Goal: Information Seeking & Learning: Learn about a topic

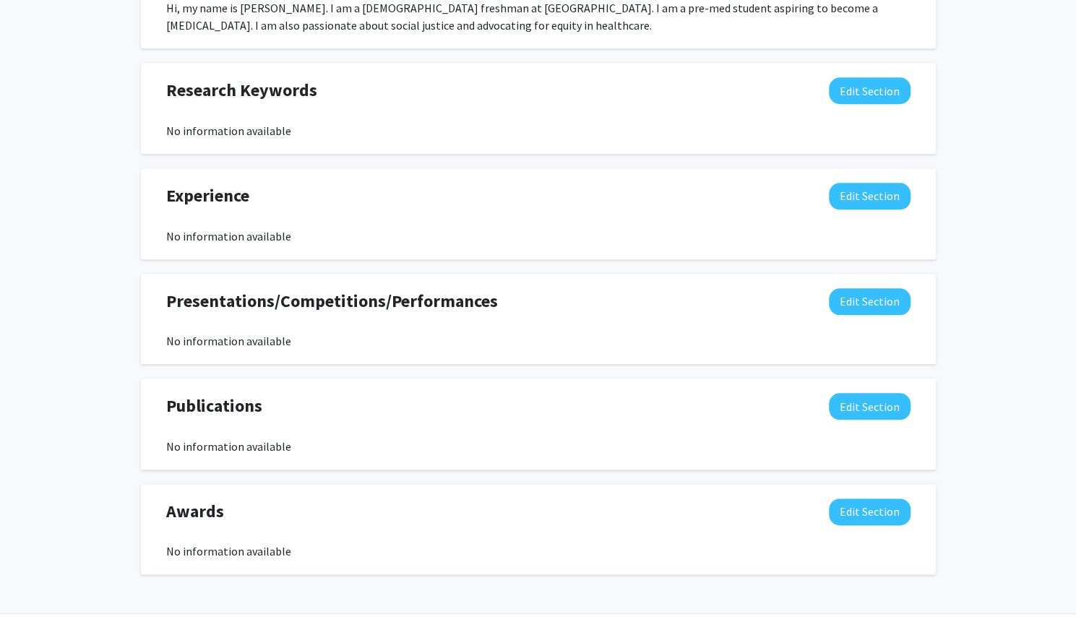
scroll to position [766, 0]
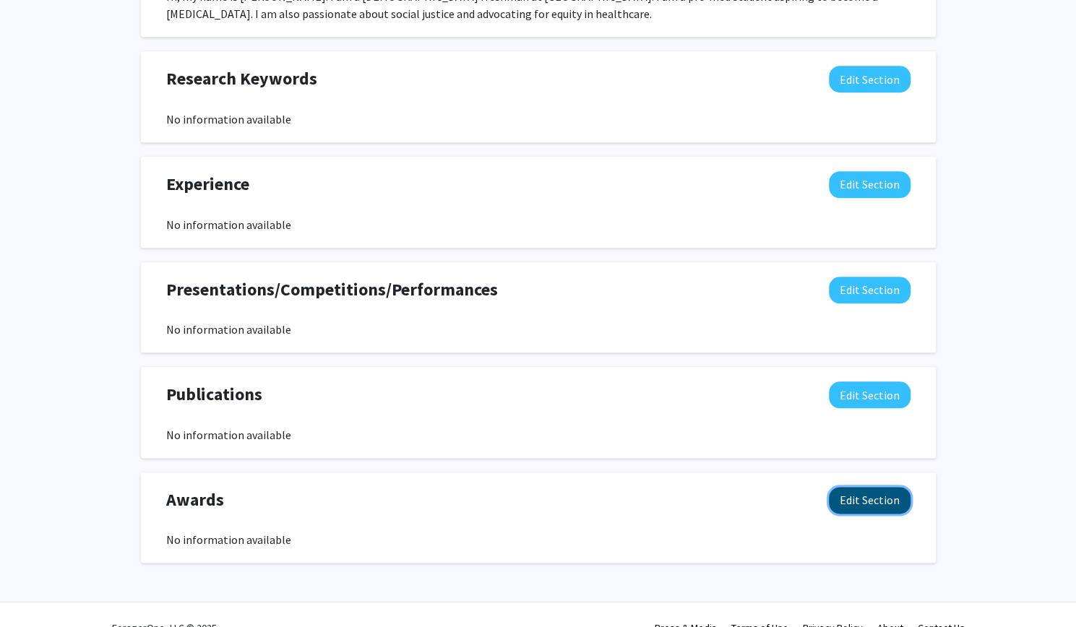
click at [848, 509] on button "Edit Section" at bounding box center [870, 500] width 82 height 27
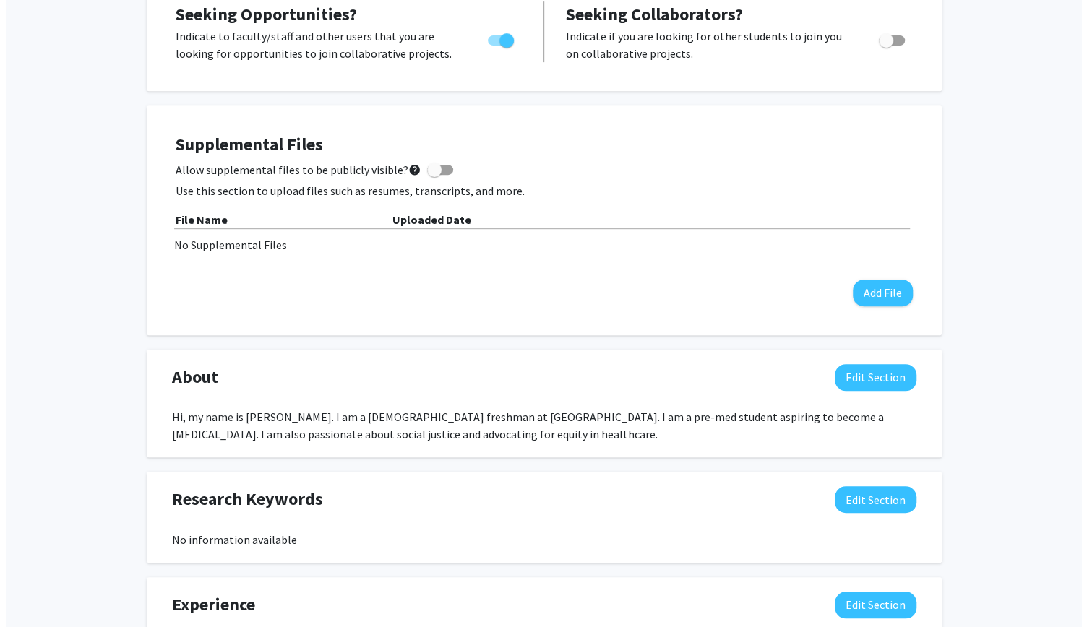
scroll to position [347, 0]
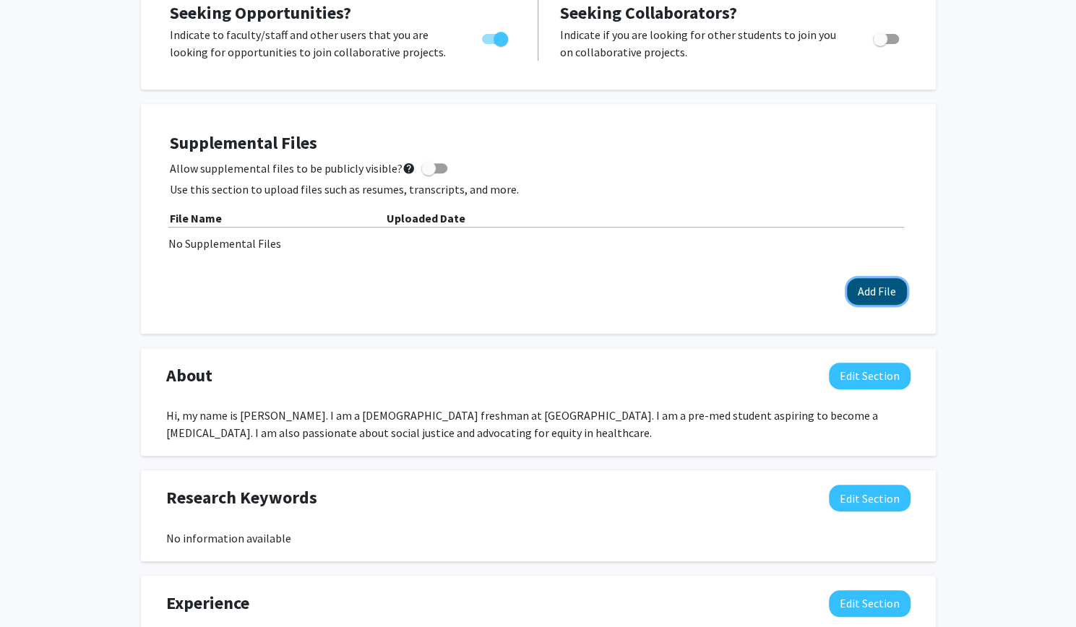
click at [880, 290] on button "Add File" at bounding box center [877, 291] width 60 height 27
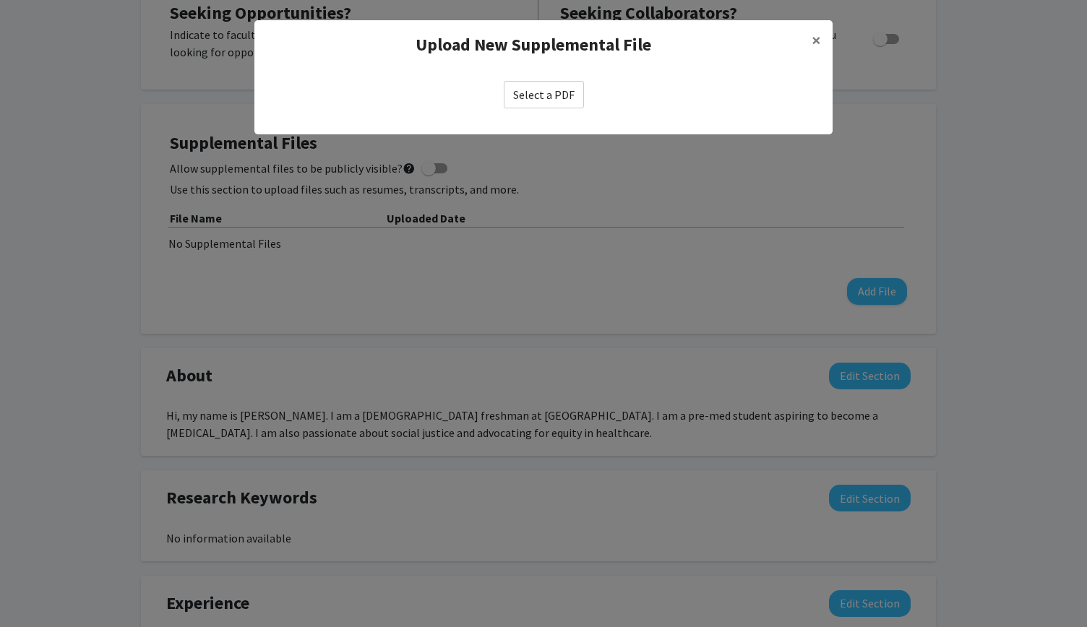
click at [577, 100] on label "Select a PDF" at bounding box center [544, 94] width 80 height 27
click at [0, 0] on input "Select a PDF" at bounding box center [0, 0] width 0 height 0
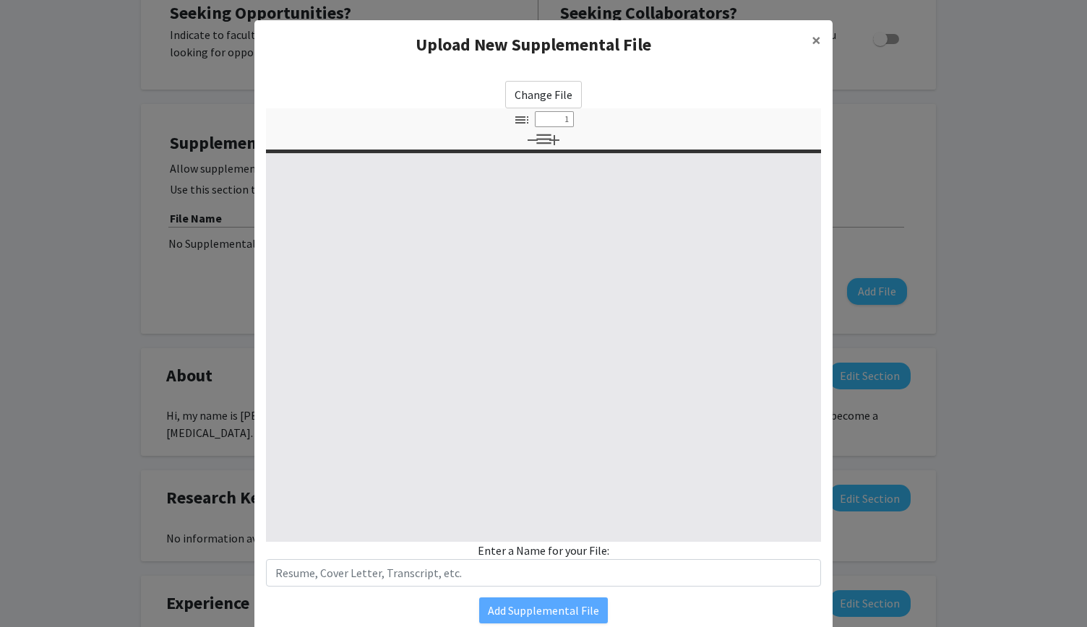
select select "custom"
type input "0"
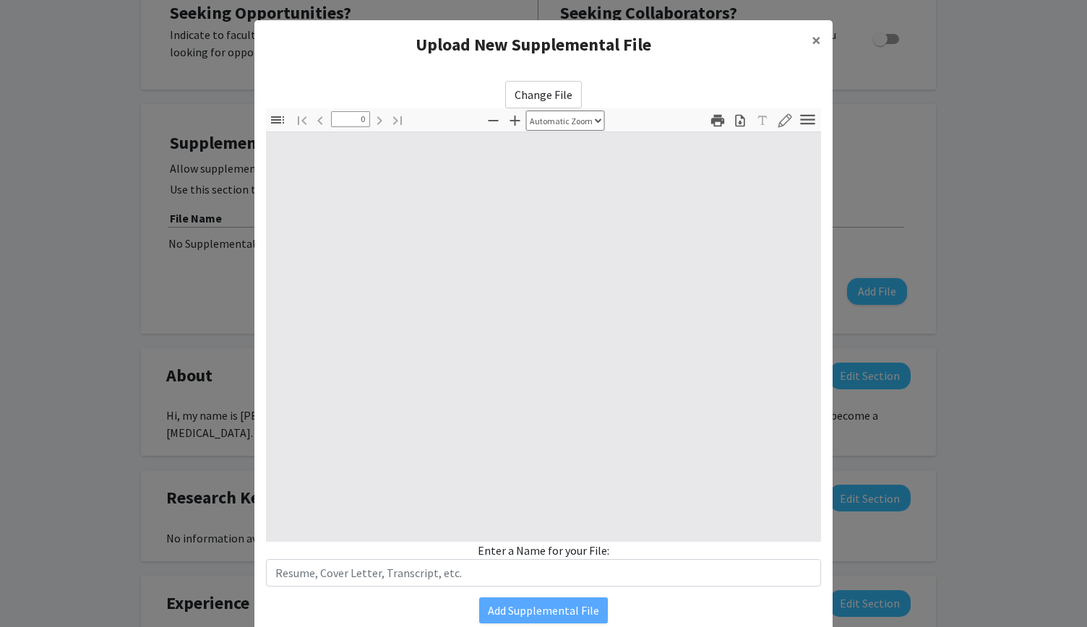
select select "custom"
type input "1"
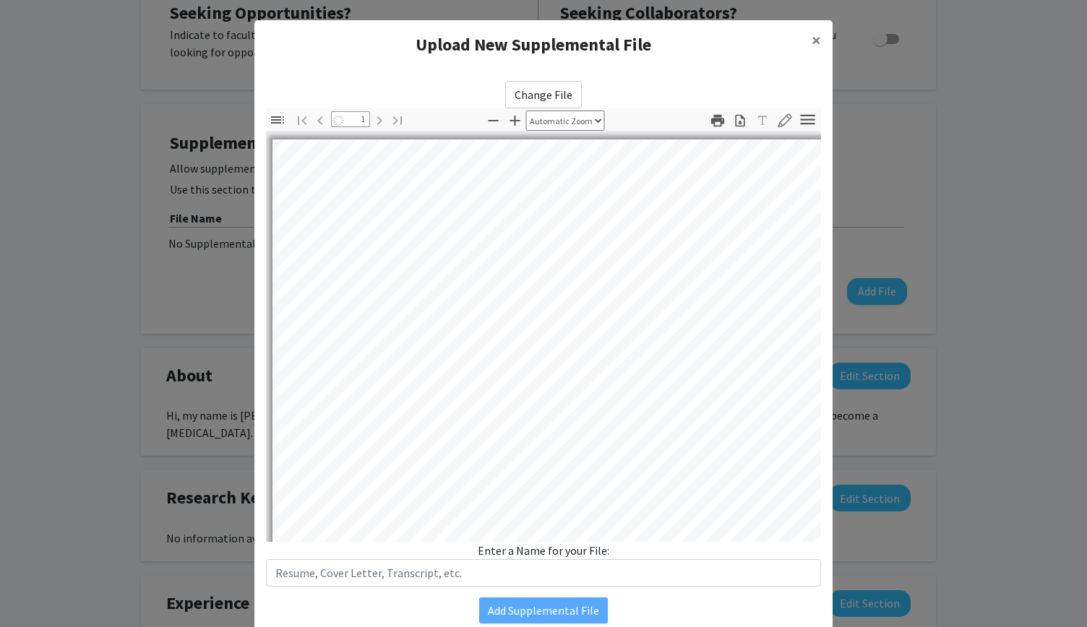
select select "auto"
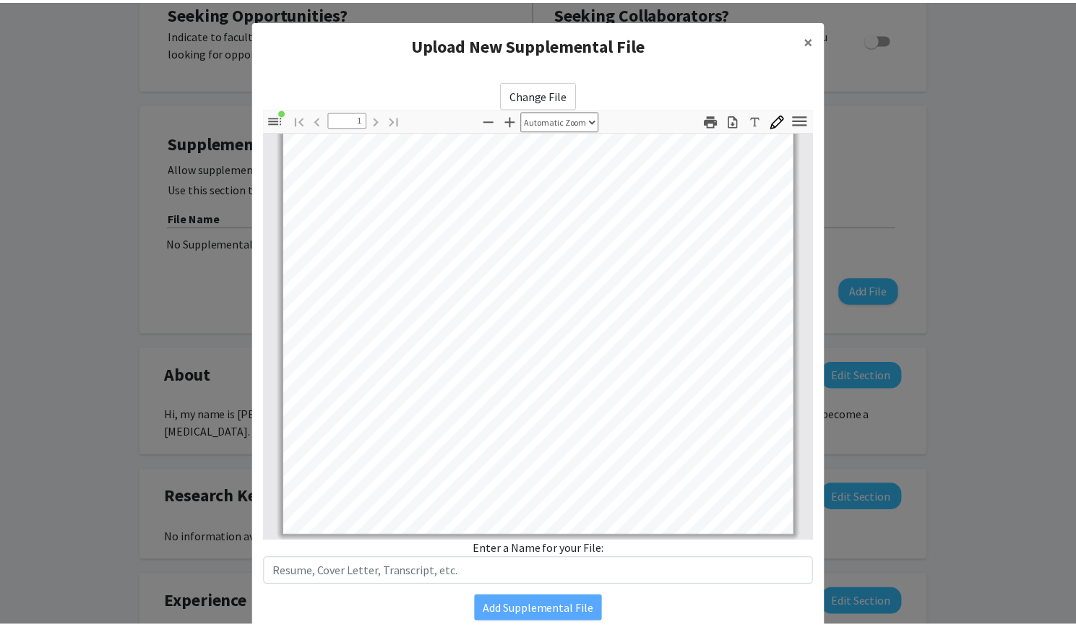
scroll to position [0, 0]
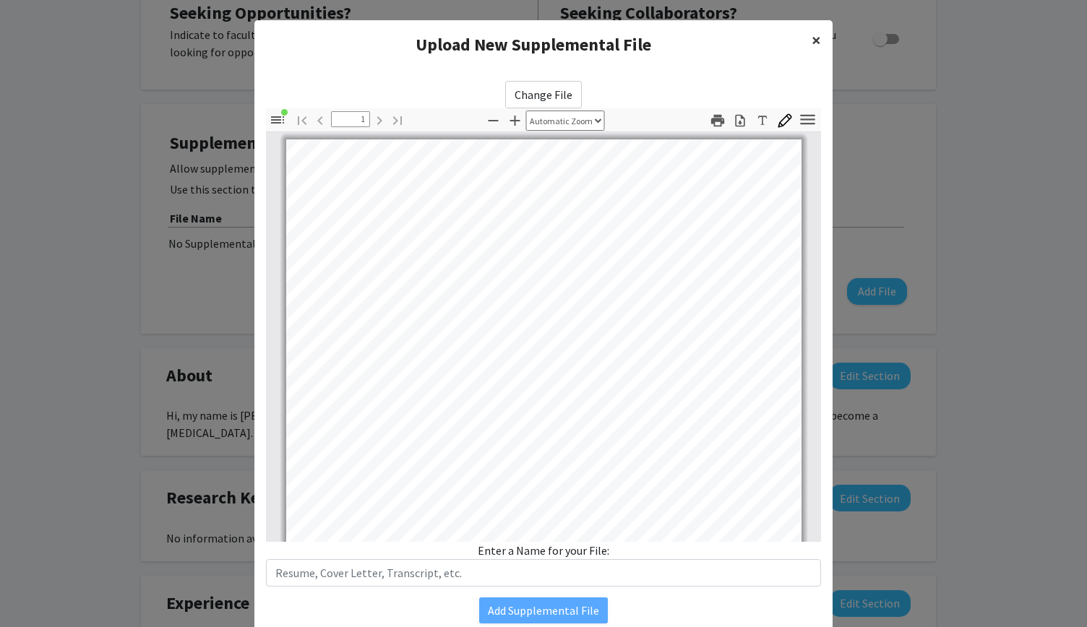
click at [815, 47] on span "×" at bounding box center [815, 40] width 9 height 22
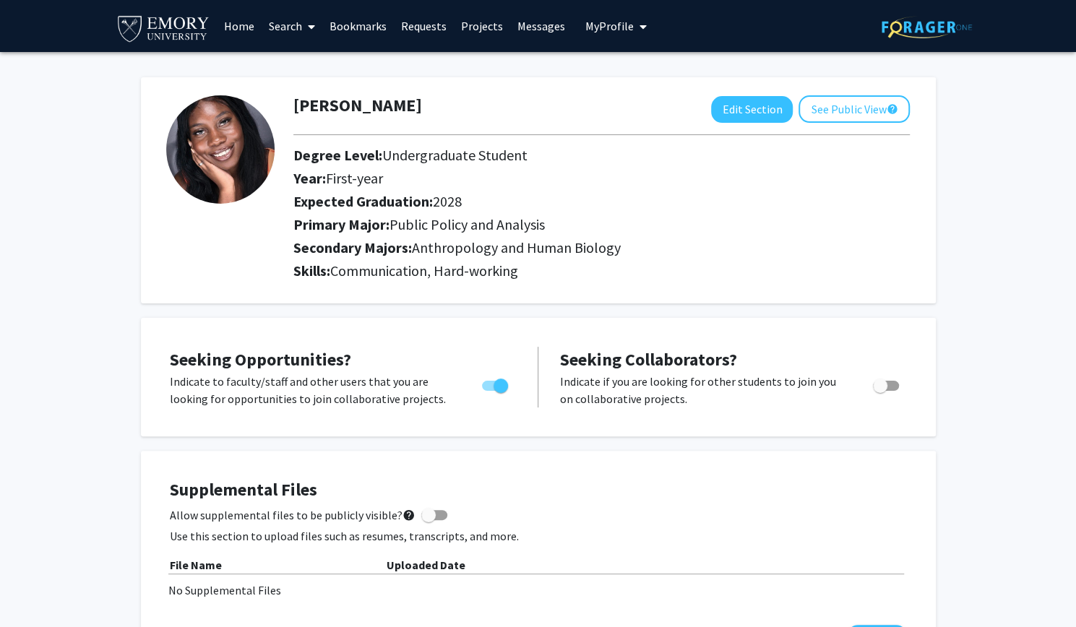
click at [282, 23] on link "Search" at bounding box center [292, 26] width 61 height 51
click at [300, 69] on span "Faculty/Staff" at bounding box center [315, 66] width 106 height 29
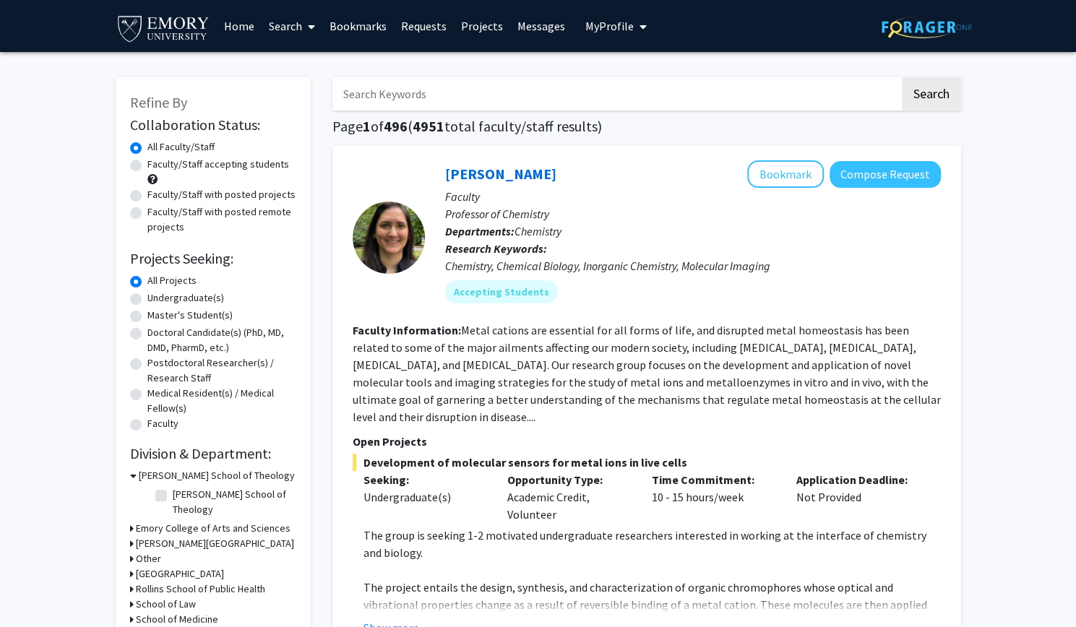
click at [140, 306] on div "Undergraduate(s)" at bounding box center [213, 298] width 166 height 17
click at [147, 301] on label "Undergraduate(s)" at bounding box center [185, 297] width 77 height 15
click at [147, 300] on input "Undergraduate(s)" at bounding box center [151, 294] width 9 height 9
radio input "true"
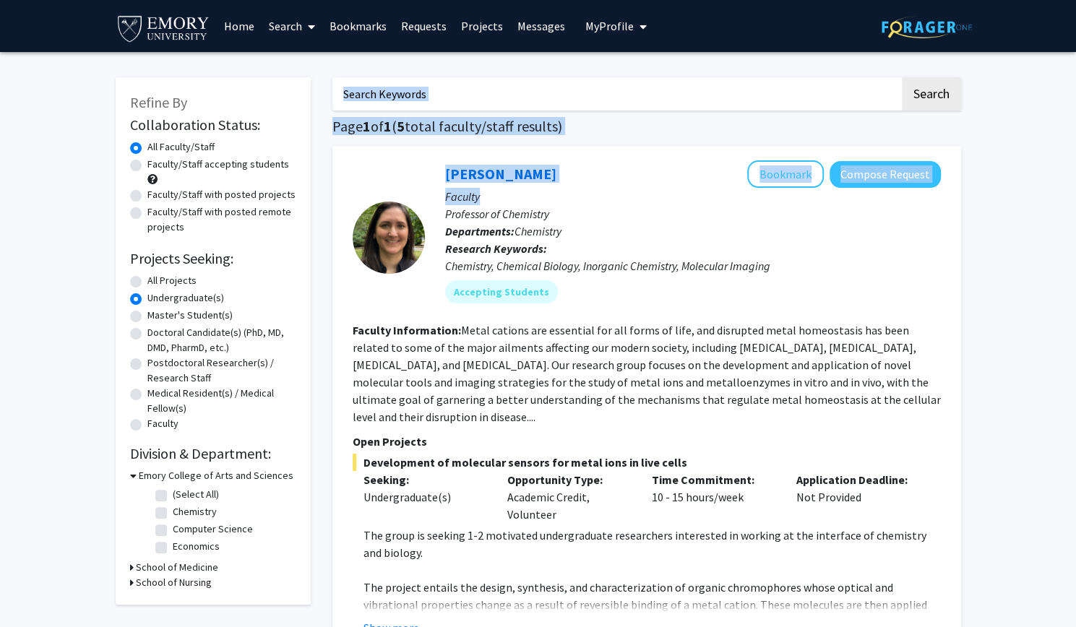
drag, startPoint x: 1074, startPoint y: 102, endPoint x: 1047, endPoint y: 204, distance: 106.0
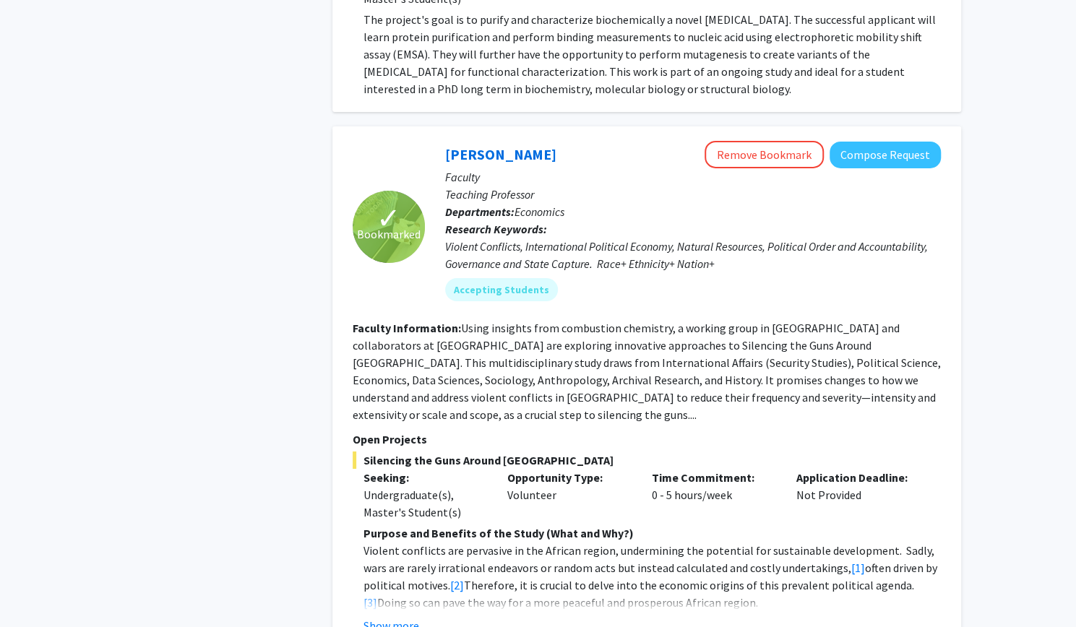
scroll to position [2824, 0]
click at [391, 616] on button "Show more" at bounding box center [391, 624] width 56 height 17
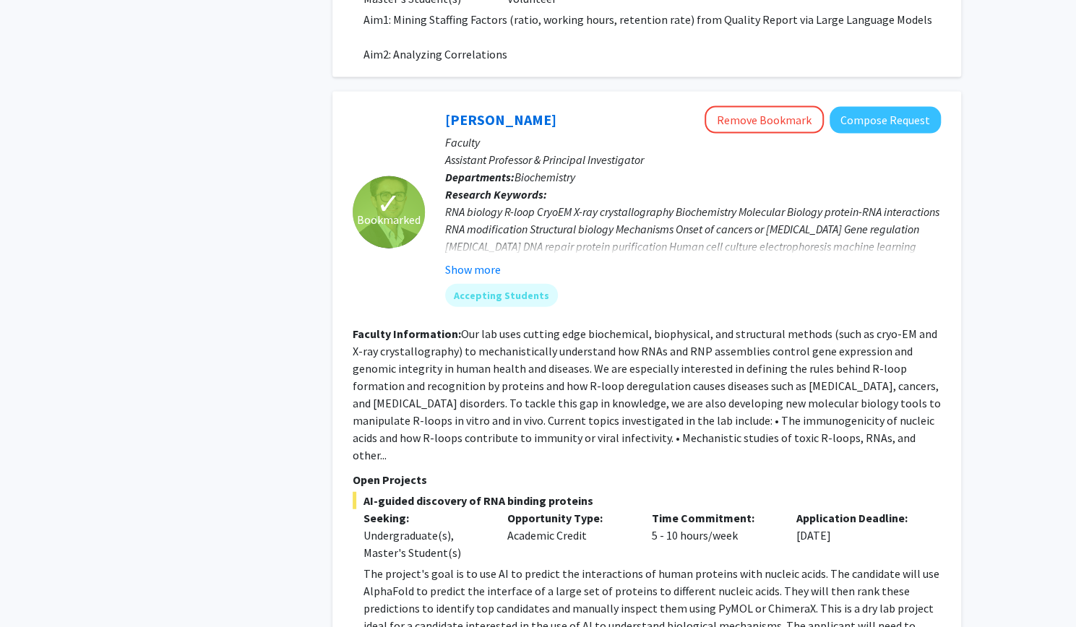
scroll to position [1871, 0]
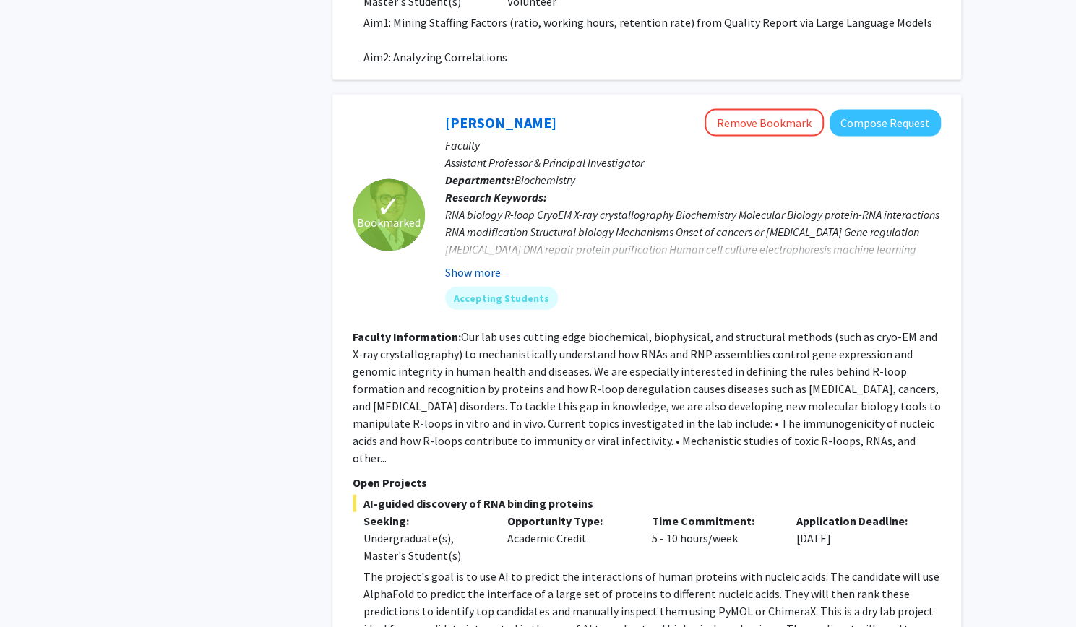
click at [485, 264] on button "Show more" at bounding box center [473, 272] width 56 height 17
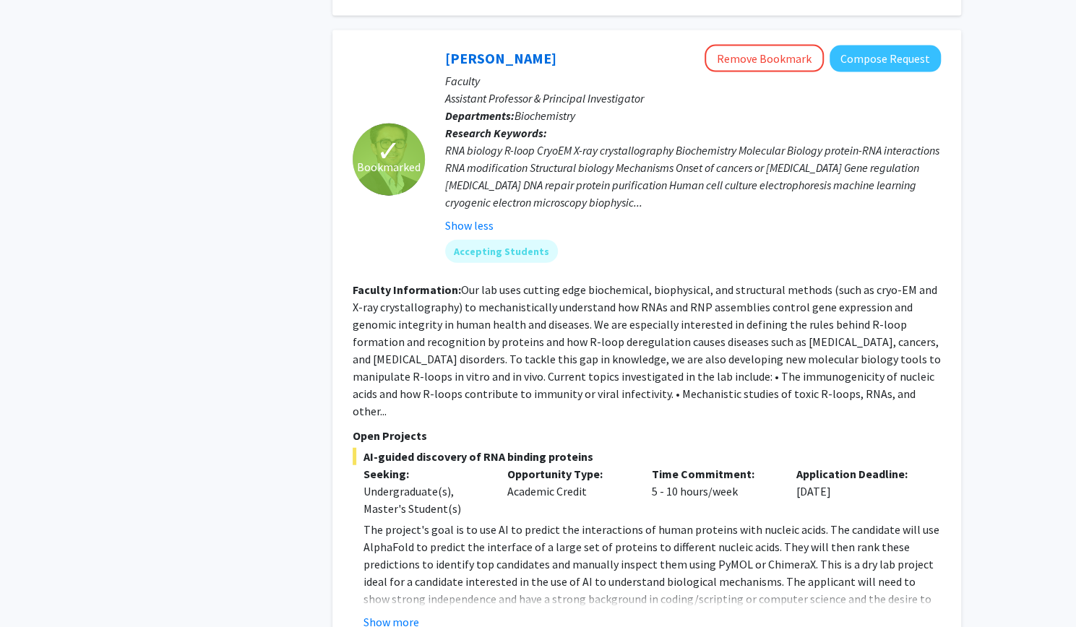
scroll to position [2044, 0]
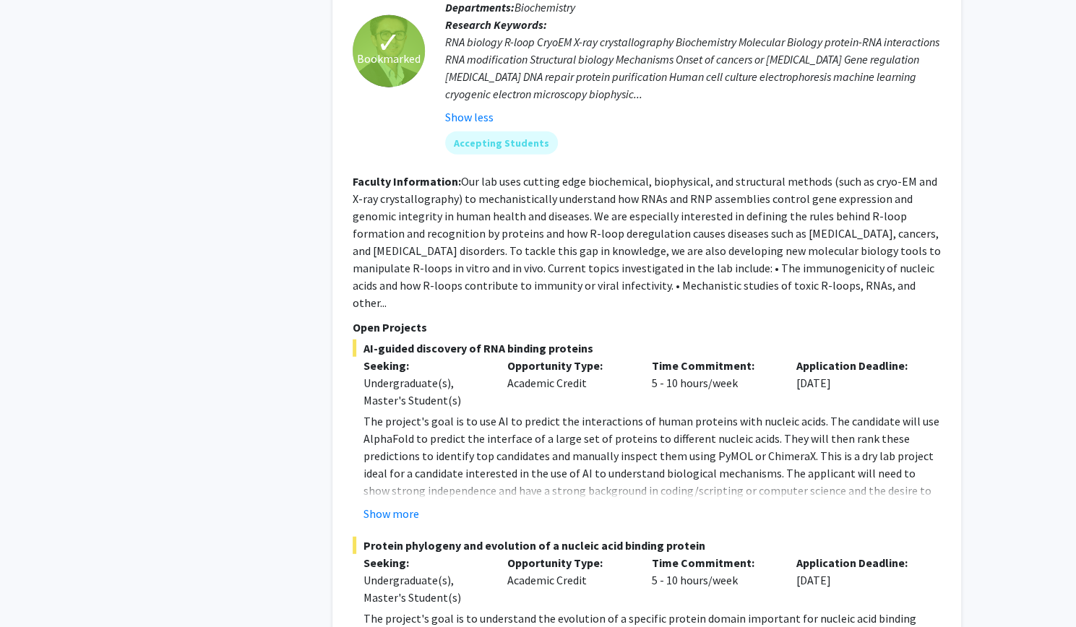
click at [396, 488] on fg-project-list "AI-guided discovery of RNA binding proteins Seeking: Undergraduate(s), Master's…" at bounding box center [647, 617] width 588 height 554
click at [402, 505] on button "Show more" at bounding box center [391, 513] width 56 height 17
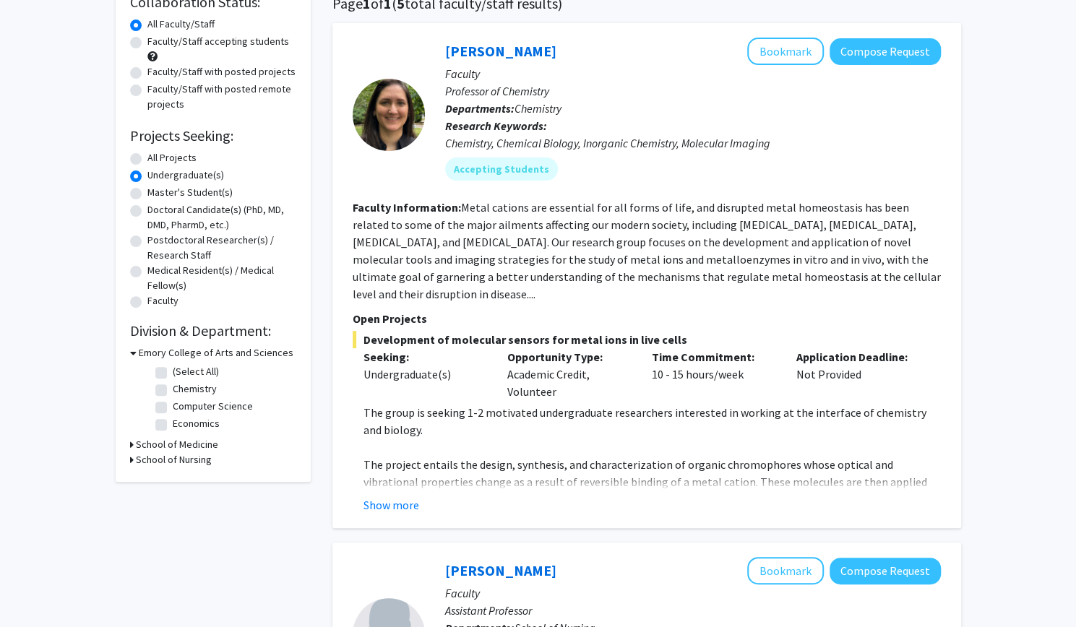
scroll to position [125, 0]
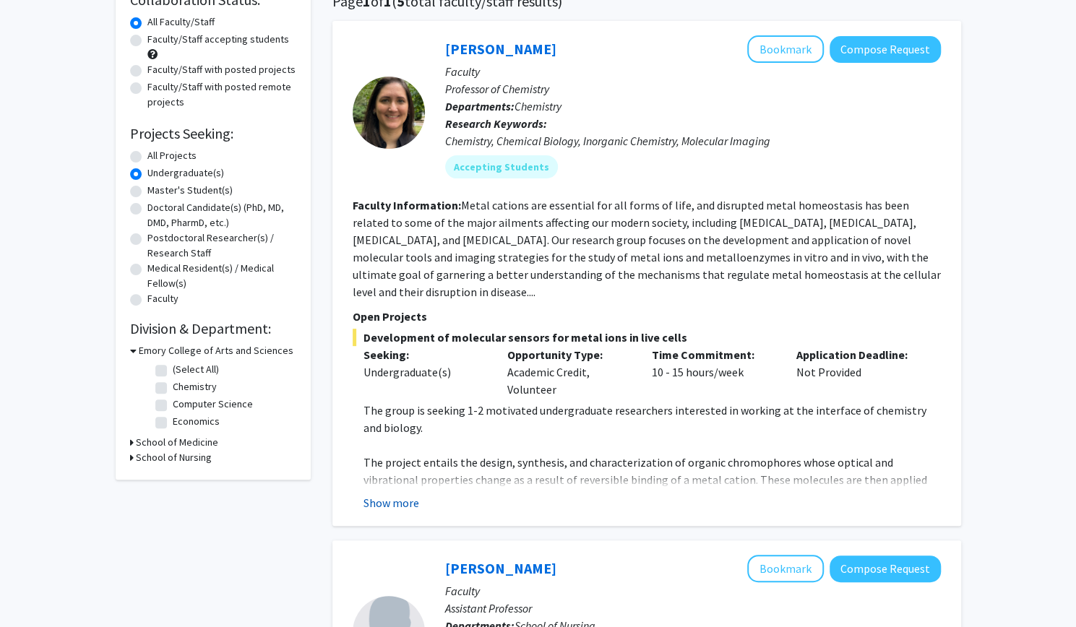
click at [396, 494] on button "Show more" at bounding box center [391, 502] width 56 height 17
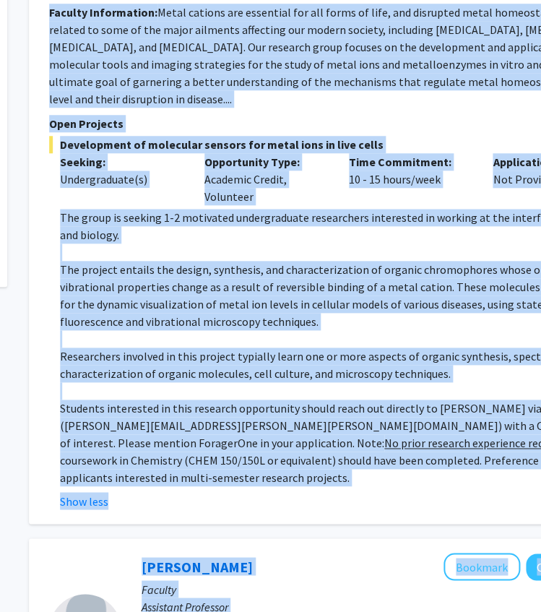
scroll to position [377, 199]
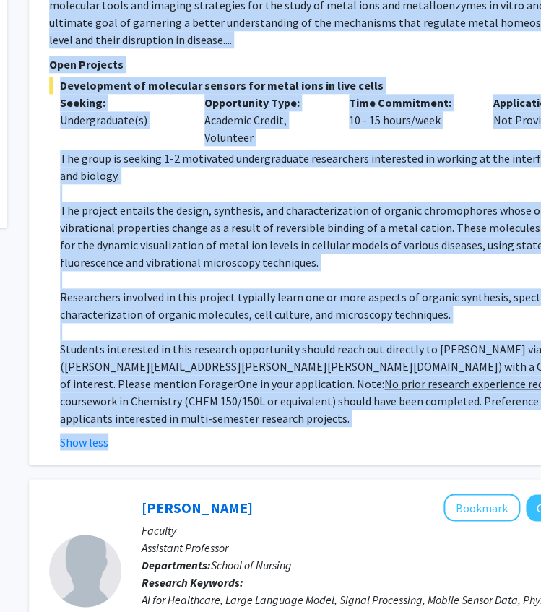
drag, startPoint x: 44, startPoint y: 148, endPoint x: 527, endPoint y: 396, distance: 542.5
click at [527, 396] on div "[PERSON_NAME] Bookmark Compose Request Faculty Professor of Chemistry Departmen…" at bounding box center [343, 117] width 629 height 696
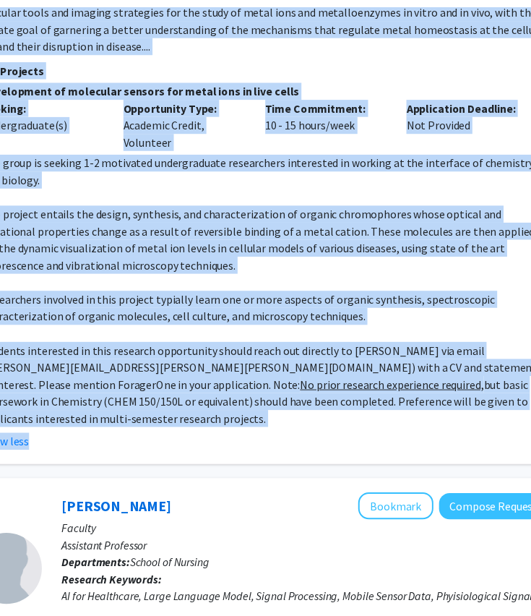
scroll to position [377, 279]
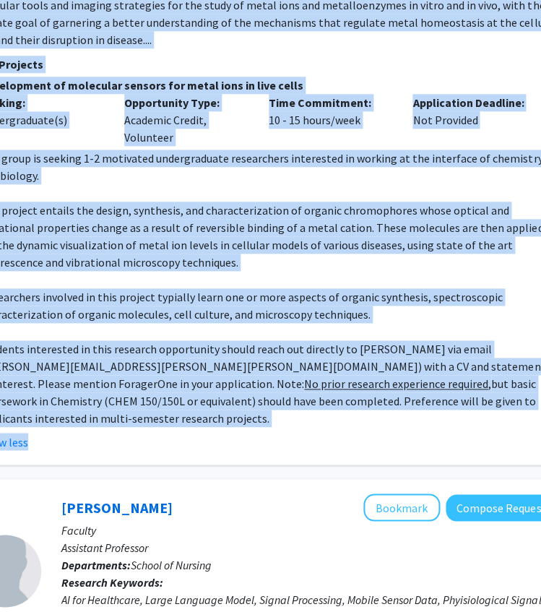
copy fg-search-faculty "Loremip Dolorsitame: Conse adipisc eli seddoeius tem inc utlab et dolo, mag ali…"
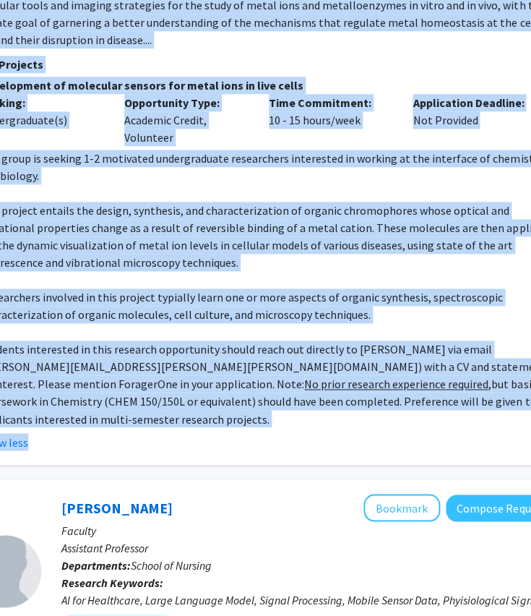
click at [218, 290] on p "Researchers involved in this project typially learn one or more aspects of orga…" at bounding box center [268, 305] width 577 height 35
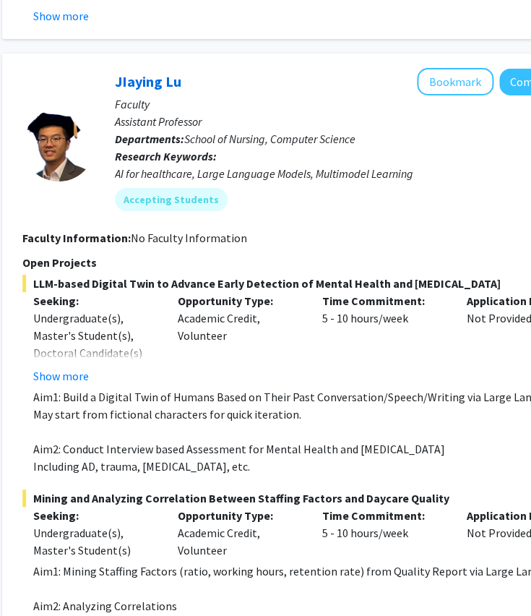
scroll to position [1513, 225]
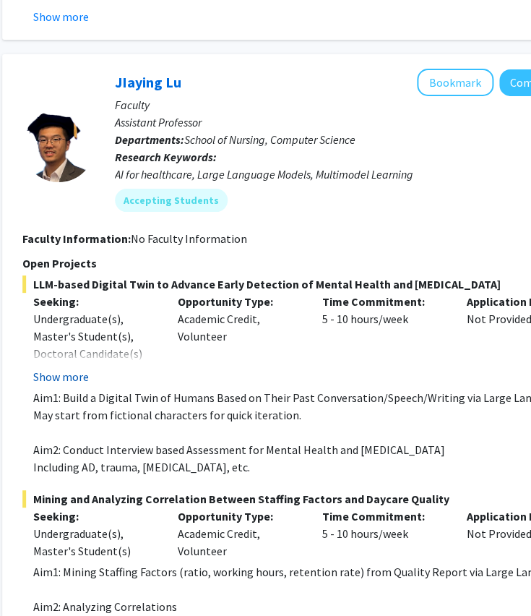
click at [70, 368] on button "Show more" at bounding box center [61, 376] width 56 height 17
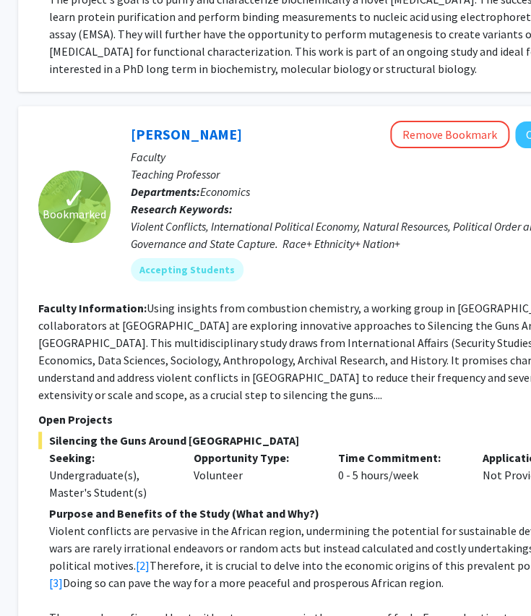
scroll to position [3120, 211]
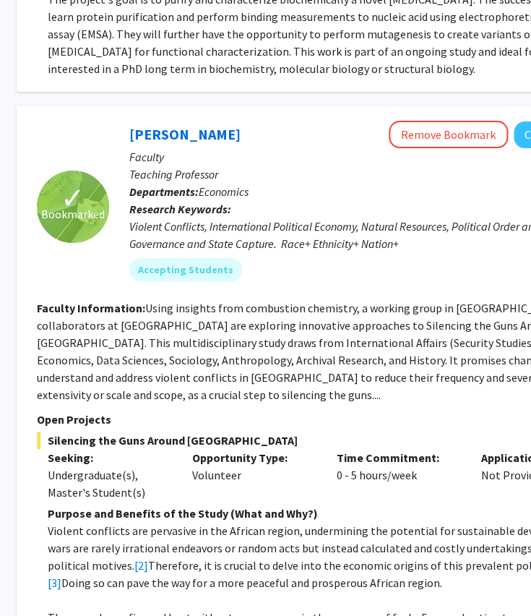
click at [345, 301] on fg-read-more "Using insights from combustion chemistry, a working group in [GEOGRAPHIC_DATA] …" at bounding box center [331, 351] width 588 height 101
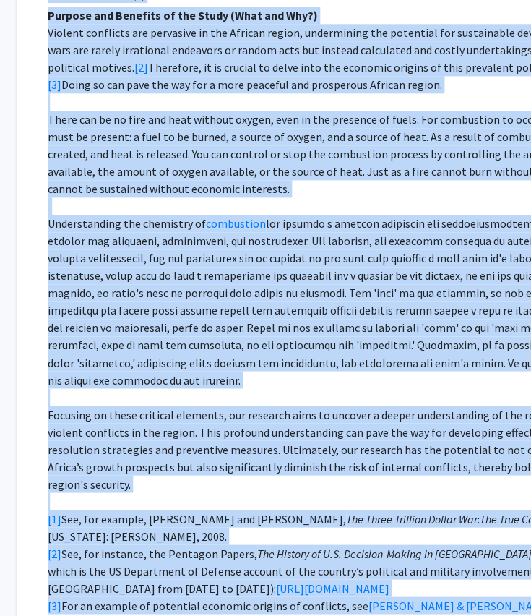
scroll to position [3726, 211]
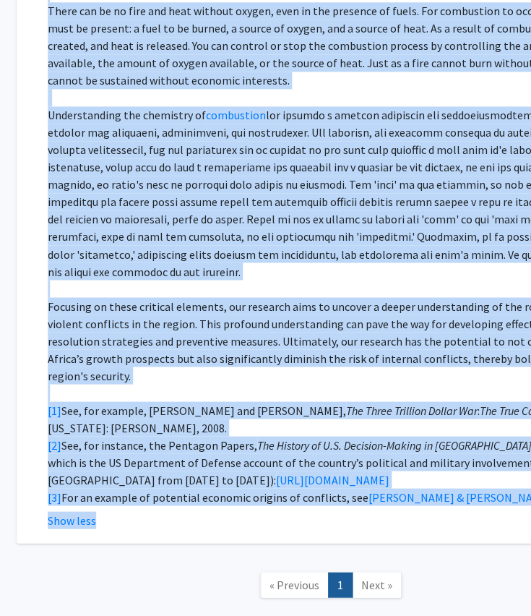
drag, startPoint x: 35, startPoint y: 250, endPoint x: 423, endPoint y: 428, distance: 426.4
click at [423, 428] on div "✓ Bookmarked [PERSON_NAME] Remove Bookmark Compose Request Faculty Teaching Pro…" at bounding box center [331, 21] width 629 height 1042
copy fg-search-faculty "Loremip Dolorsitame: Conse adipisci elit seddoeiusm temporinc, u laboree dolor …"
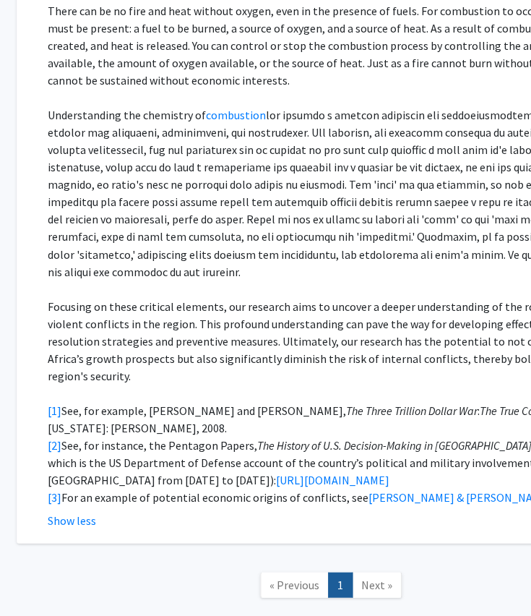
click at [210, 557] on nav "« Previous 1 Next »" at bounding box center [331, 586] width 629 height 59
click at [407, 511] on div "Show less" at bounding box center [336, 519] width 577 height 17
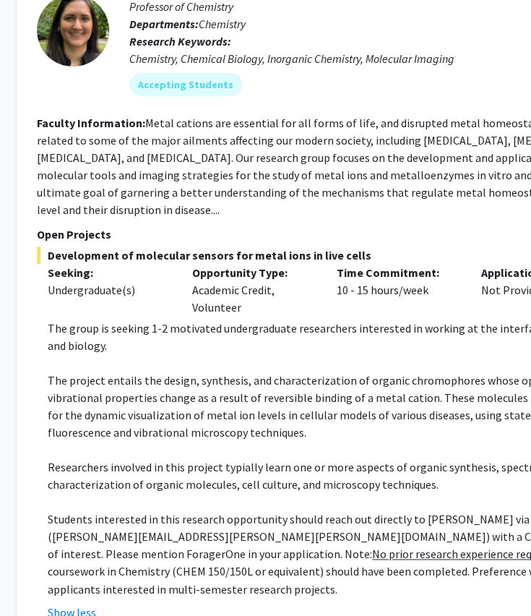
scroll to position [0, 211]
